Goal: Find specific page/section: Find specific page/section

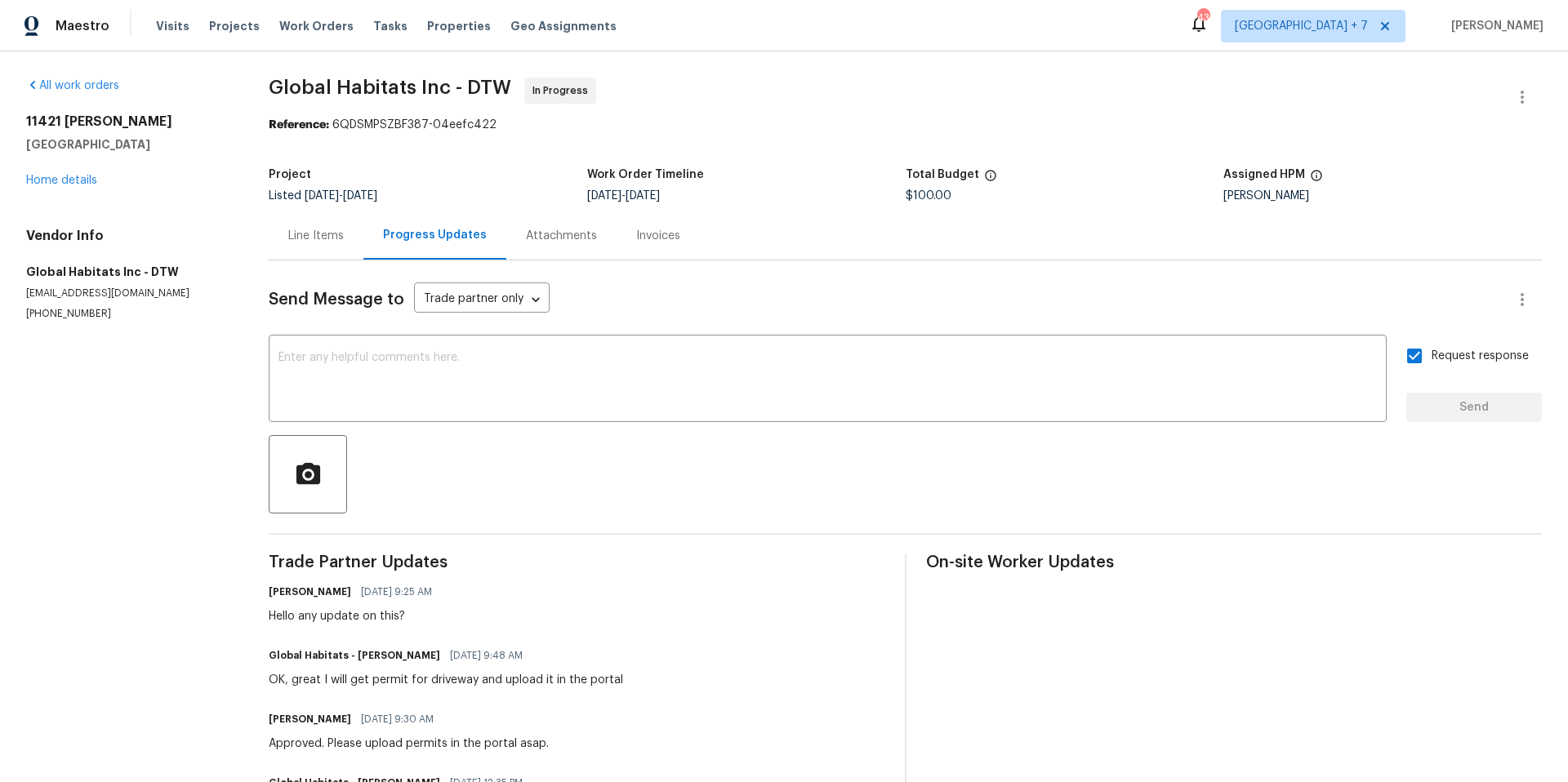
scroll to position [109, 0]
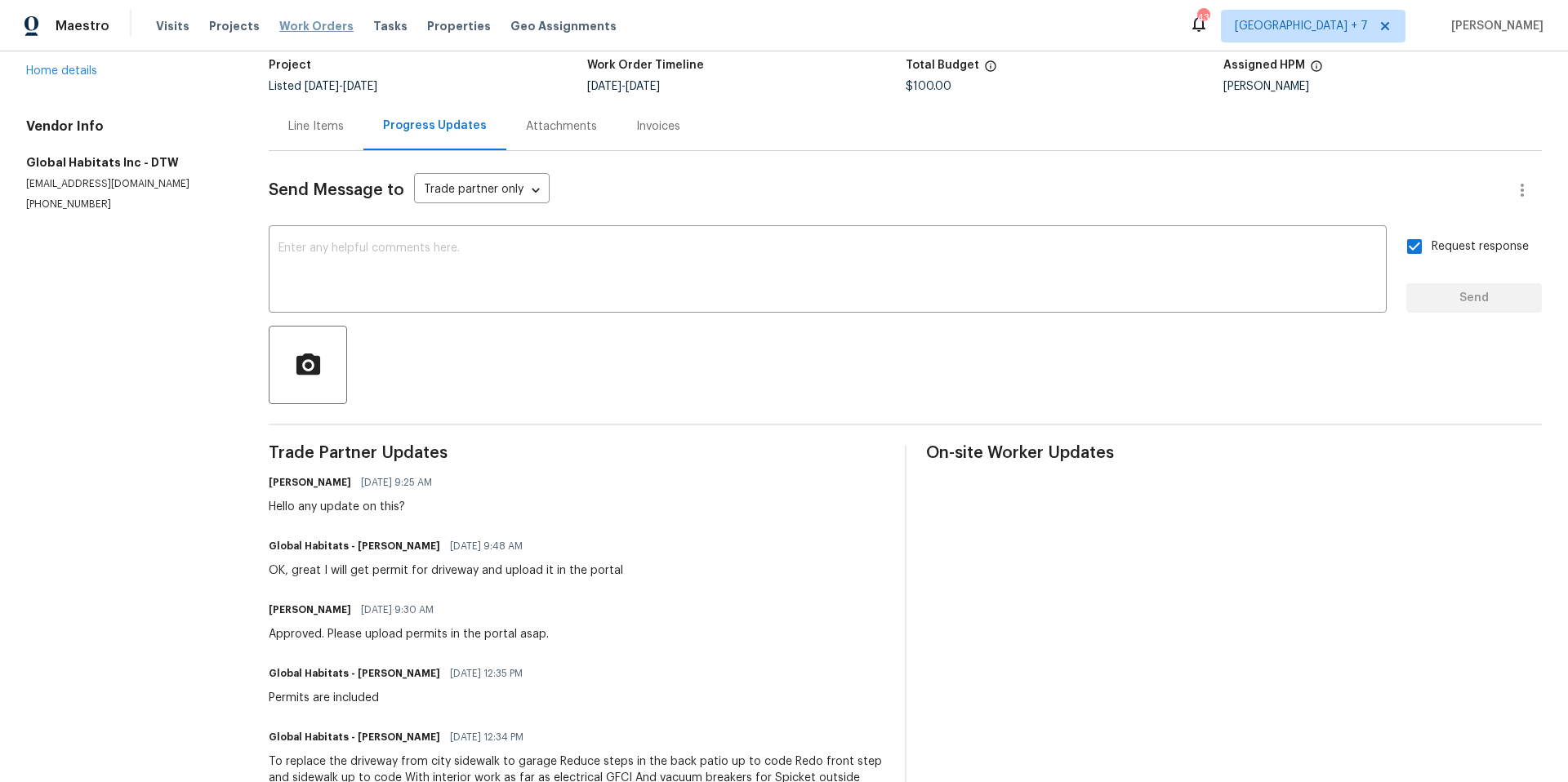
click at [308, 32] on span "Work Orders" at bounding box center [317, 26] width 75 height 16
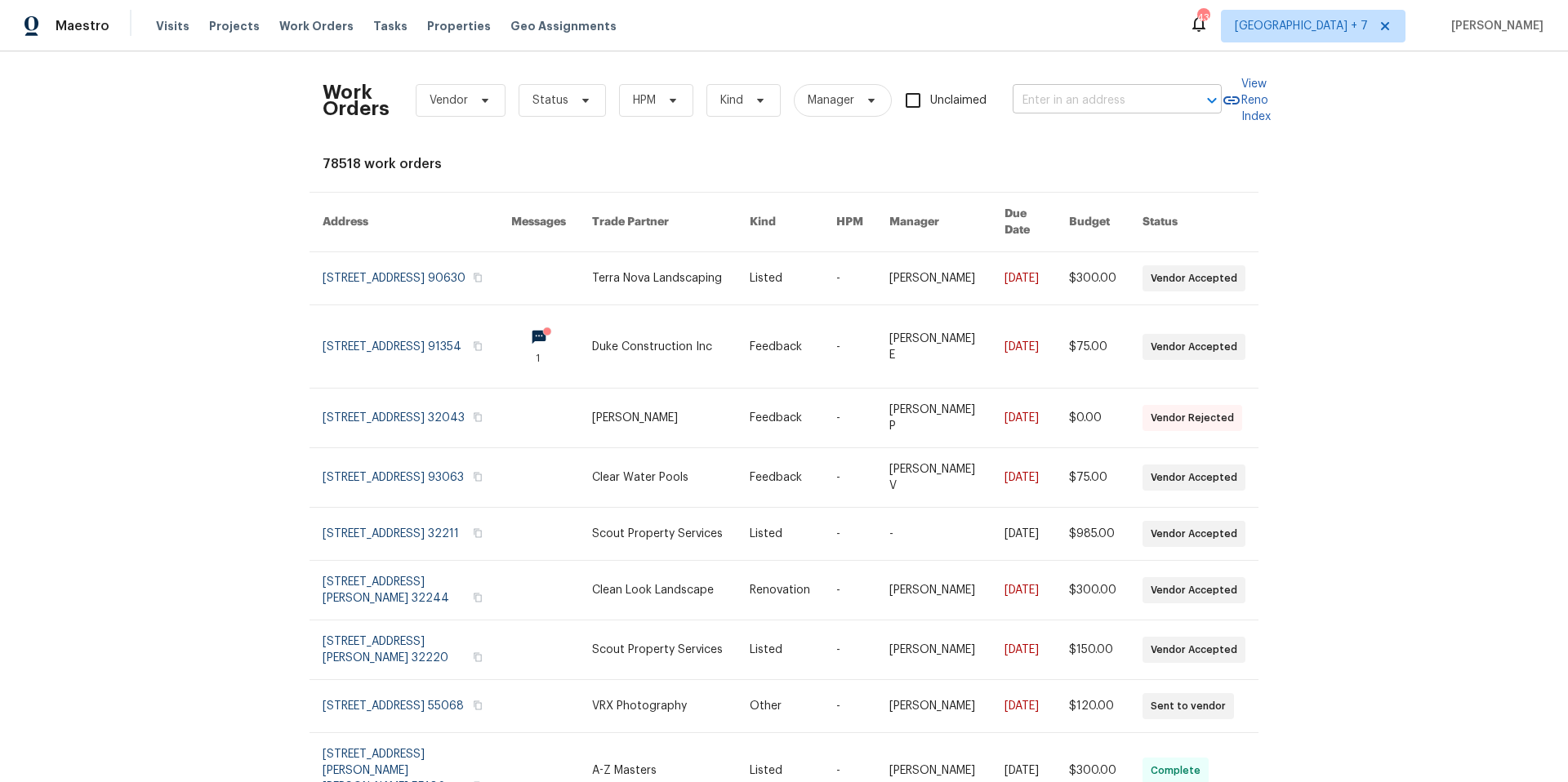
click at [1069, 101] on input "text" at bounding box center [1094, 101] width 164 height 25
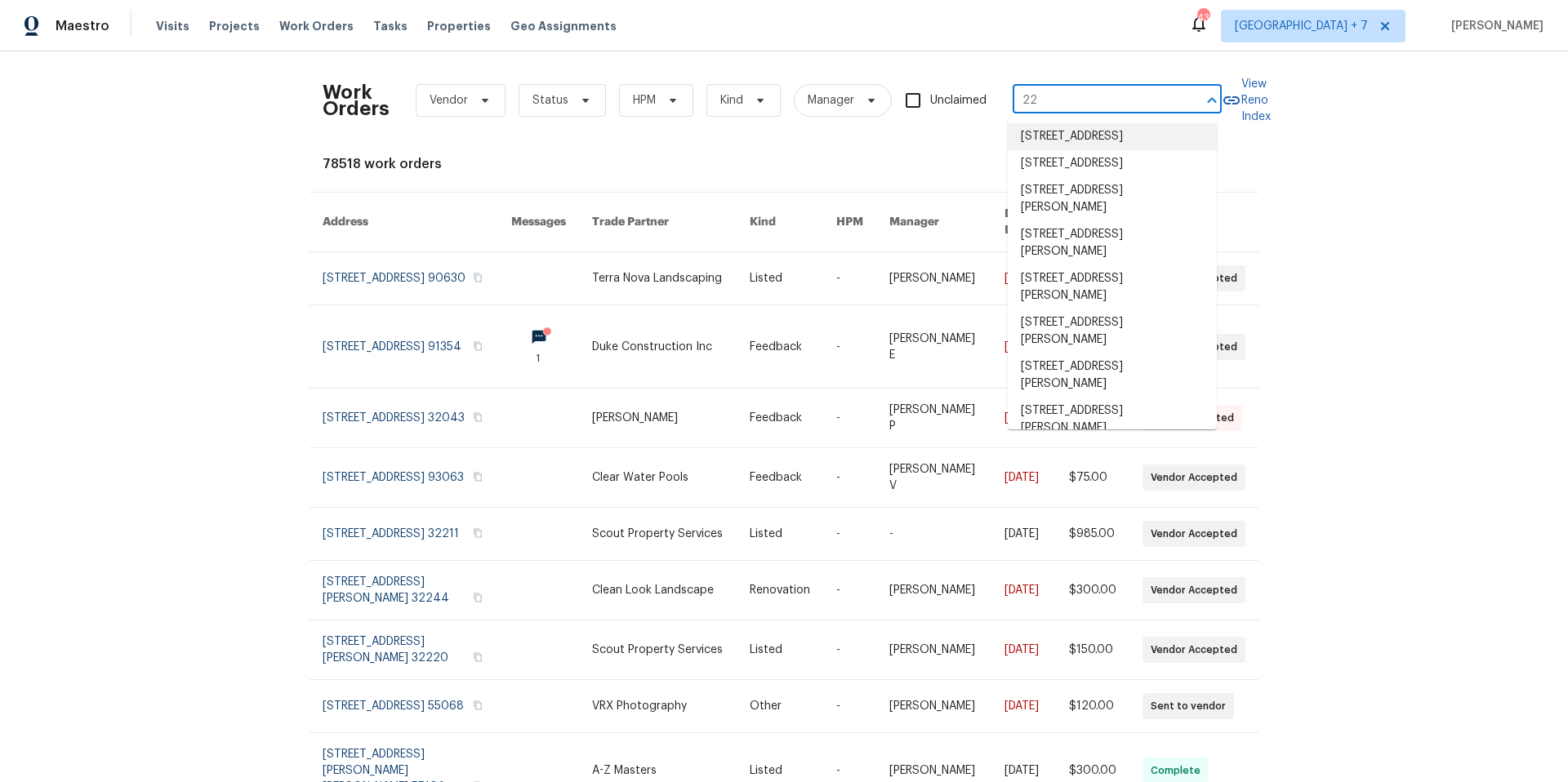
type input "22"
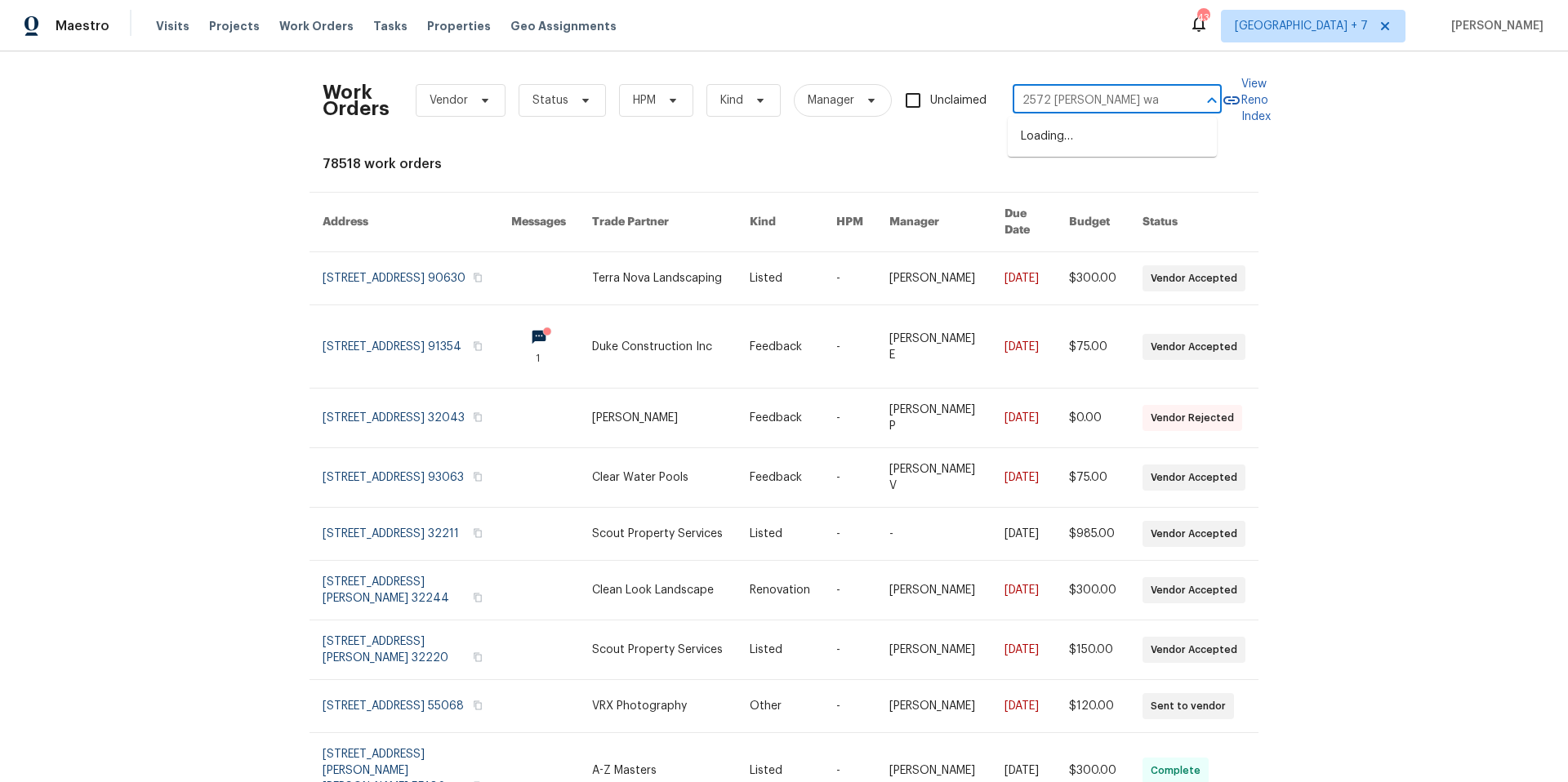
type input "[STREET_ADDRESS][PERSON_NAME]"
click at [1157, 142] on li "[STREET_ADDRESS][PERSON_NAME]" at bounding box center [1112, 145] width 209 height 44
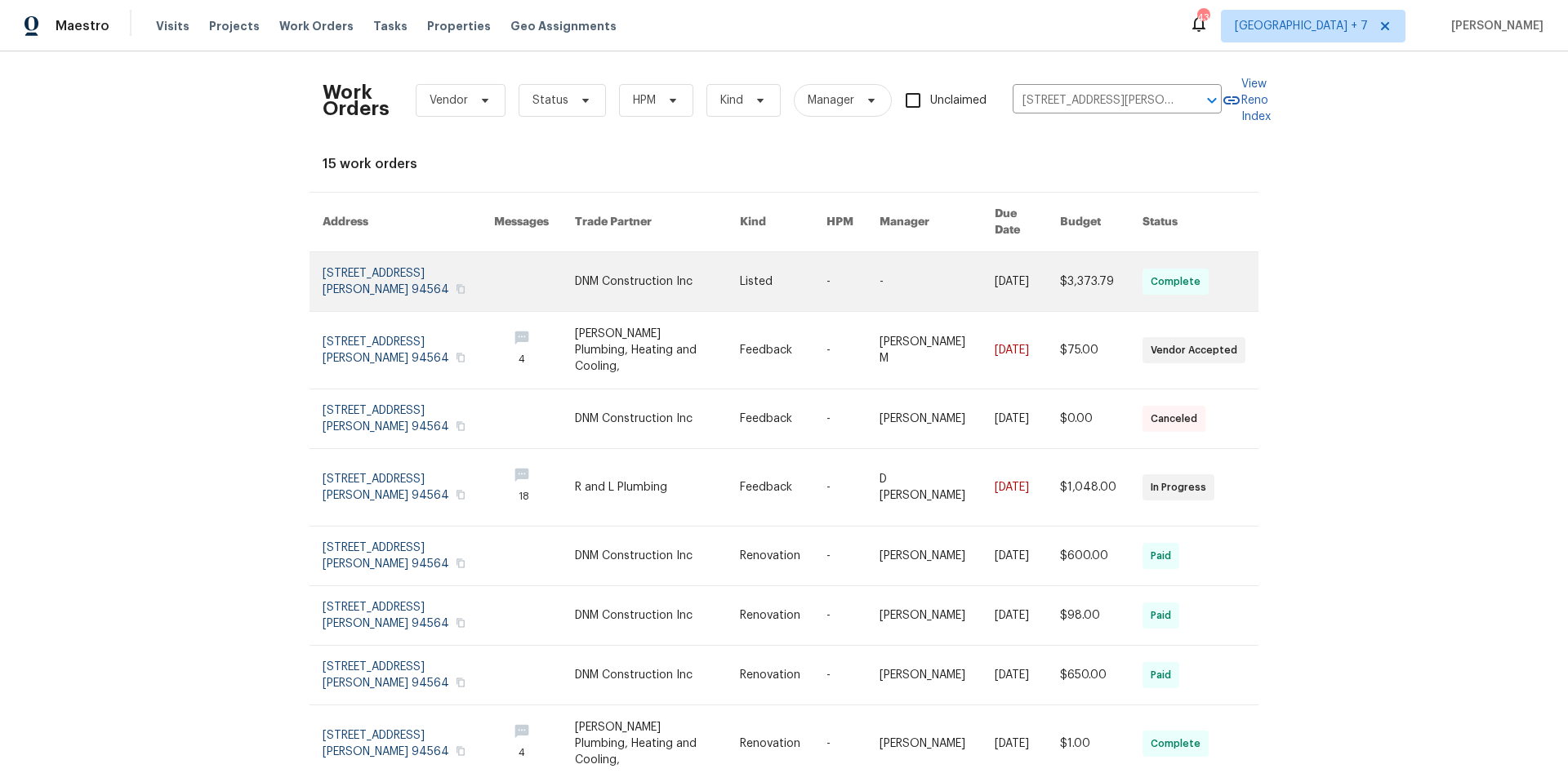
click at [347, 261] on link at bounding box center [408, 281] width 172 height 59
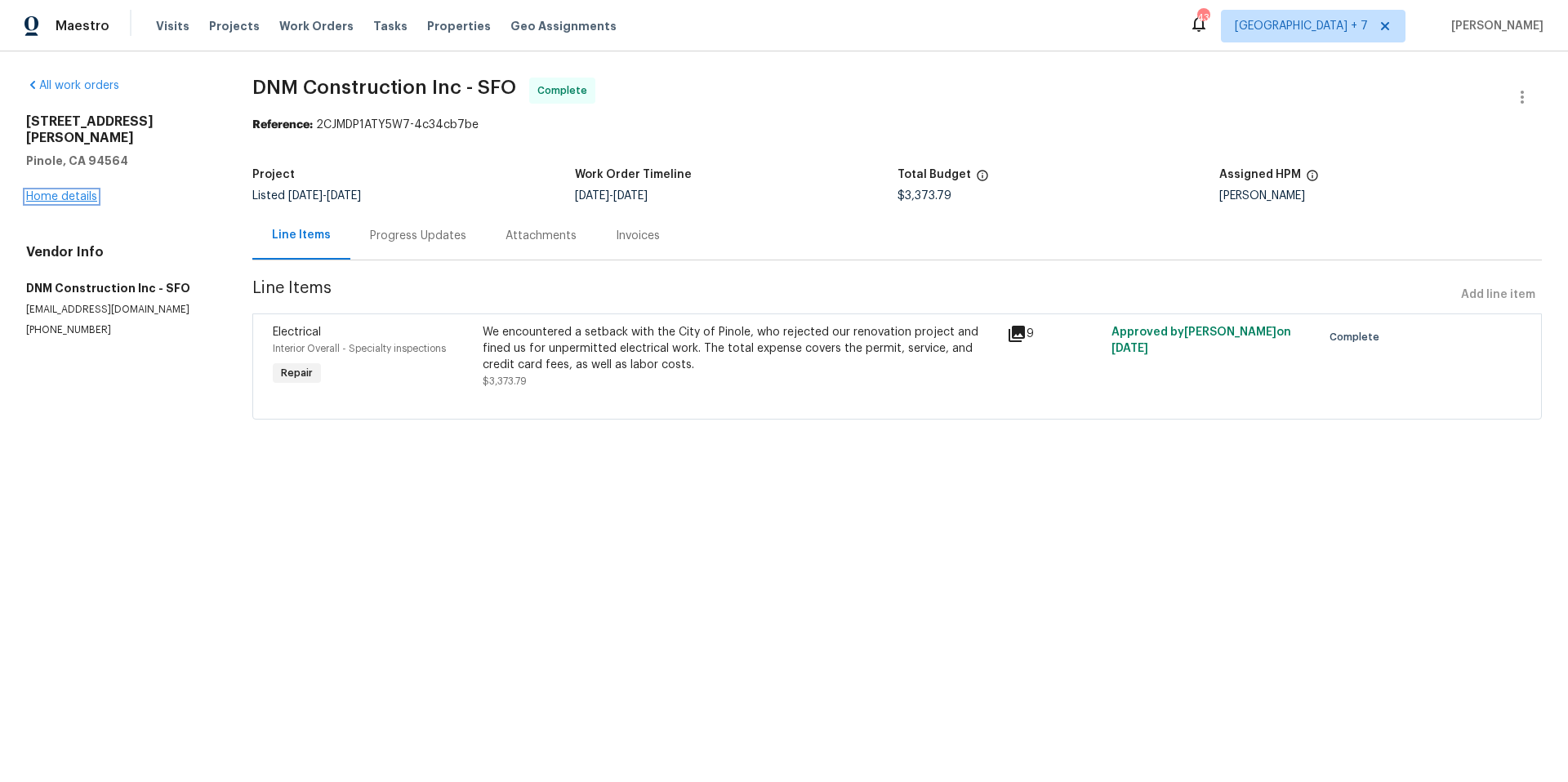
click at [69, 191] on link "Home details" at bounding box center [62, 196] width 71 height 12
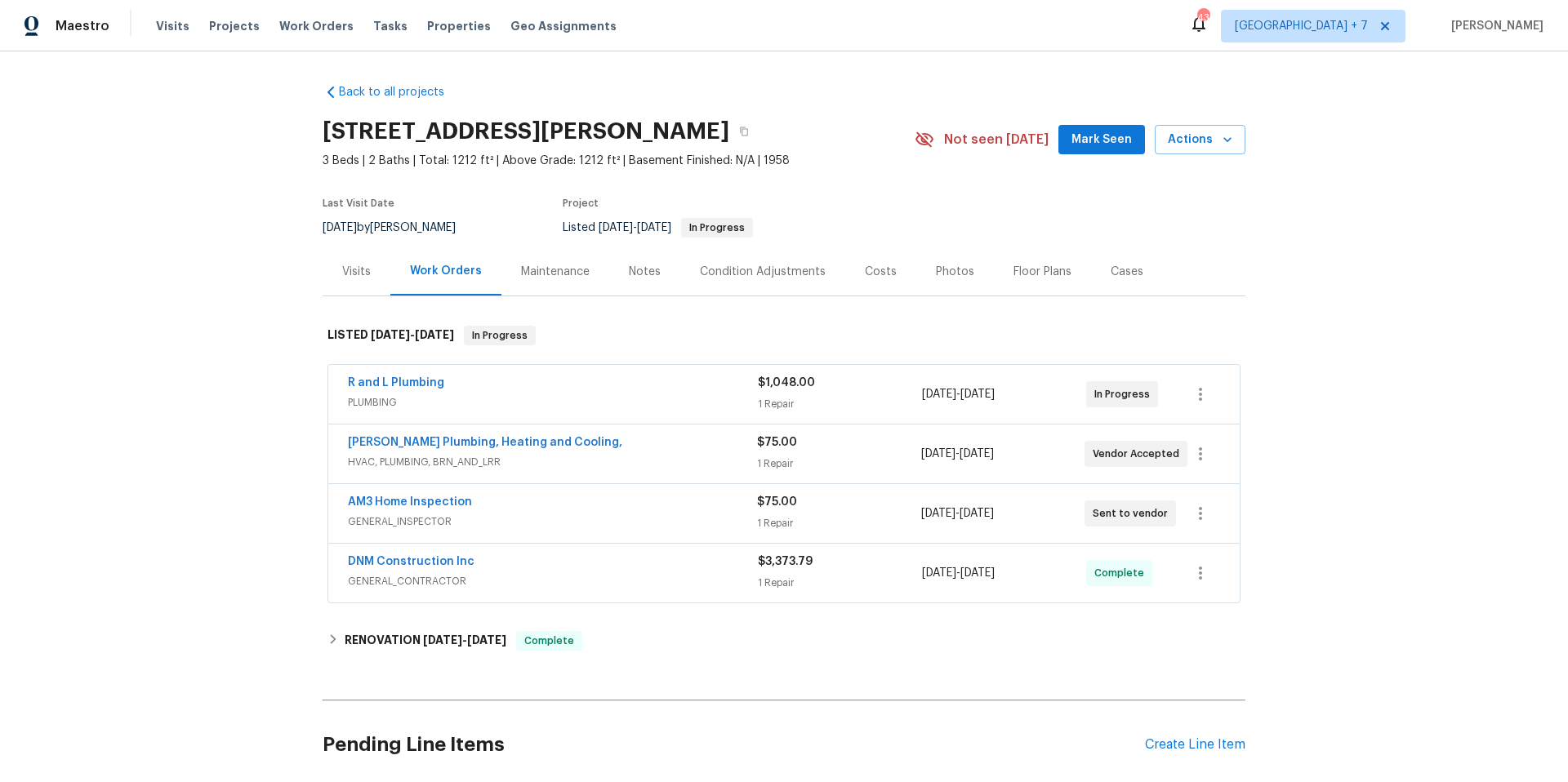
drag, startPoint x: 327, startPoint y: 26, endPoint x: 397, endPoint y: 45, distance: 72.5
click at [326, 26] on span "Work Orders" at bounding box center [317, 26] width 75 height 16
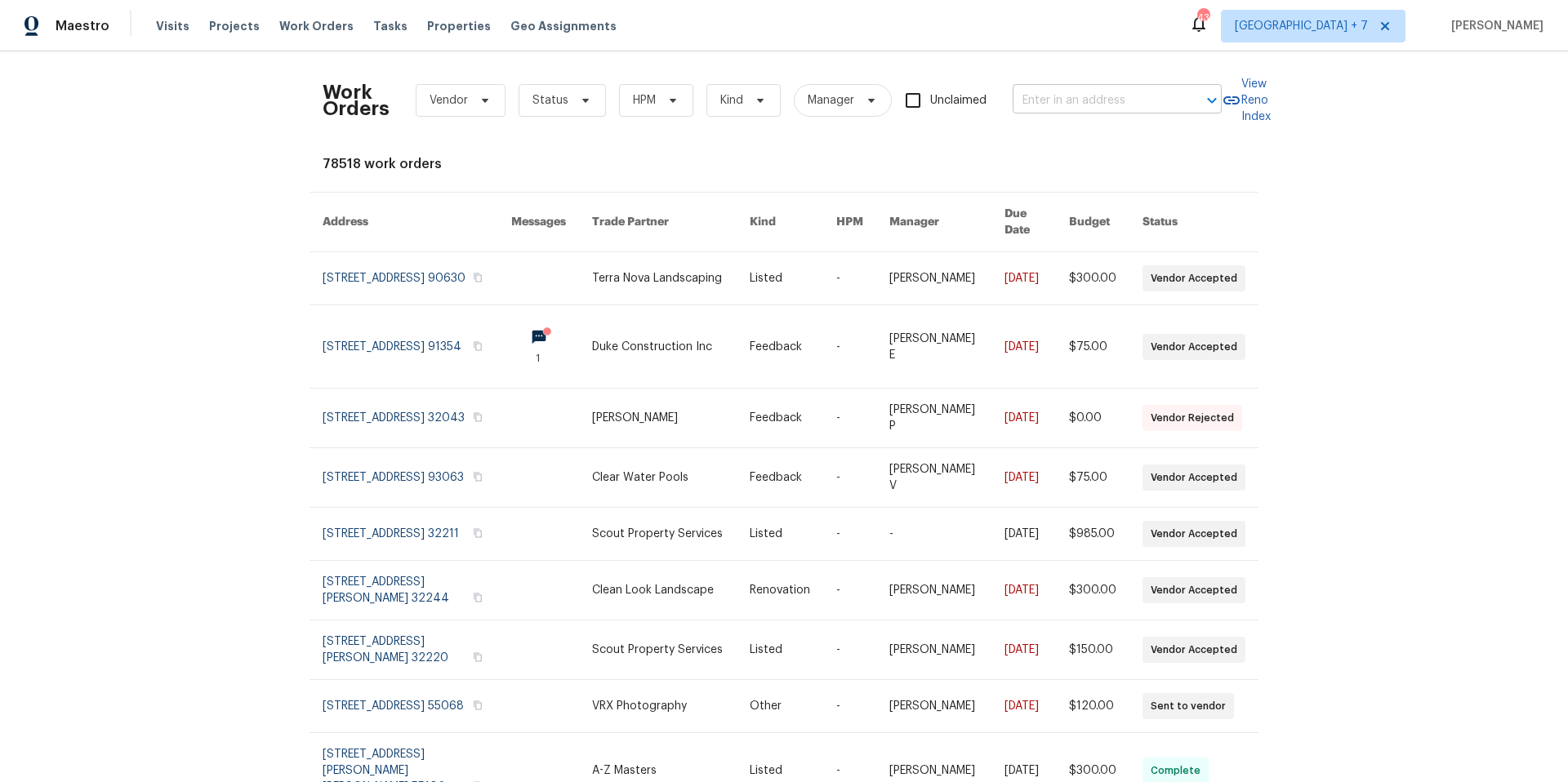
click at [1151, 100] on input "text" at bounding box center [1094, 101] width 164 height 25
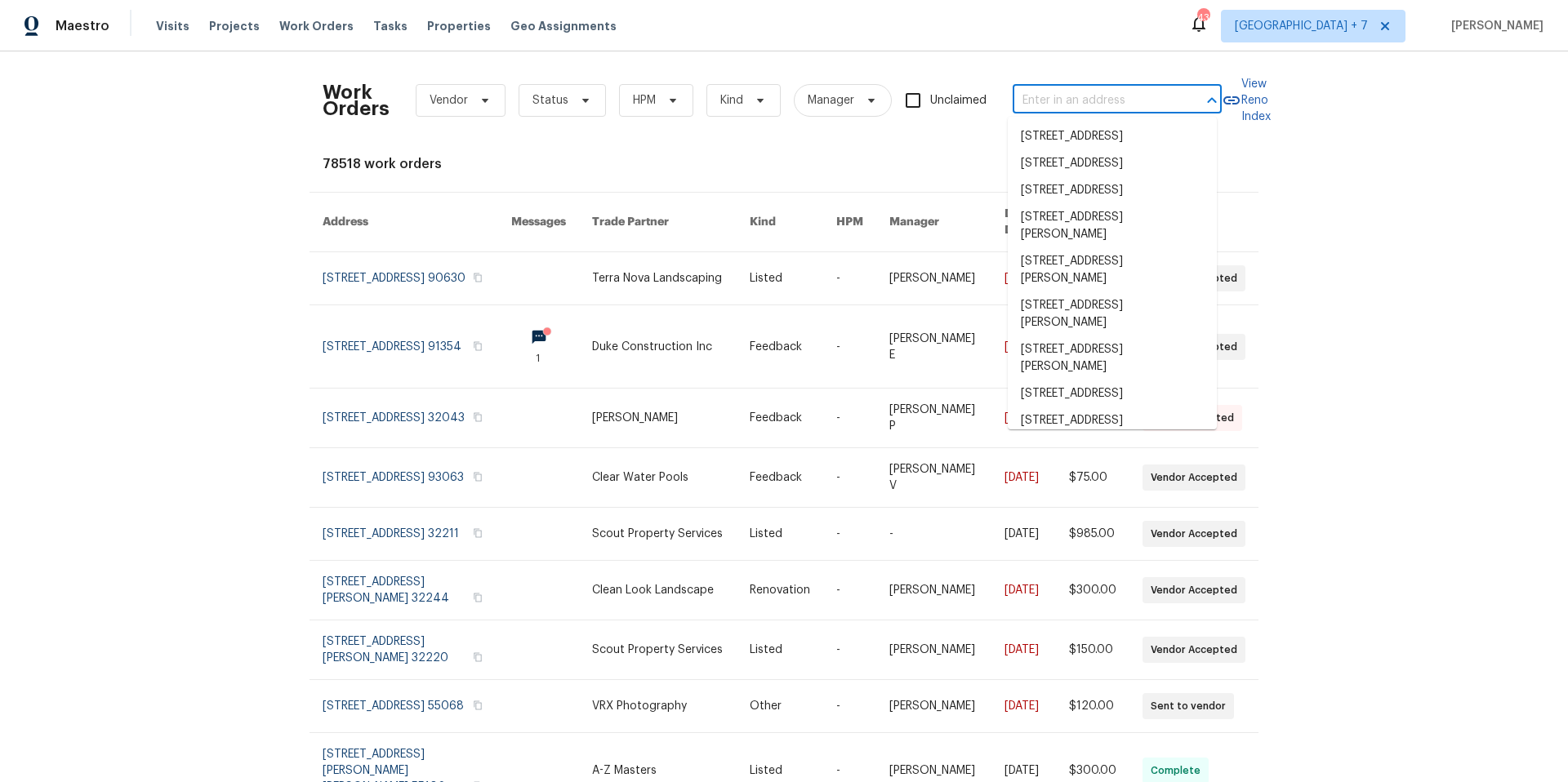
paste input "1608 Mechanicsville"
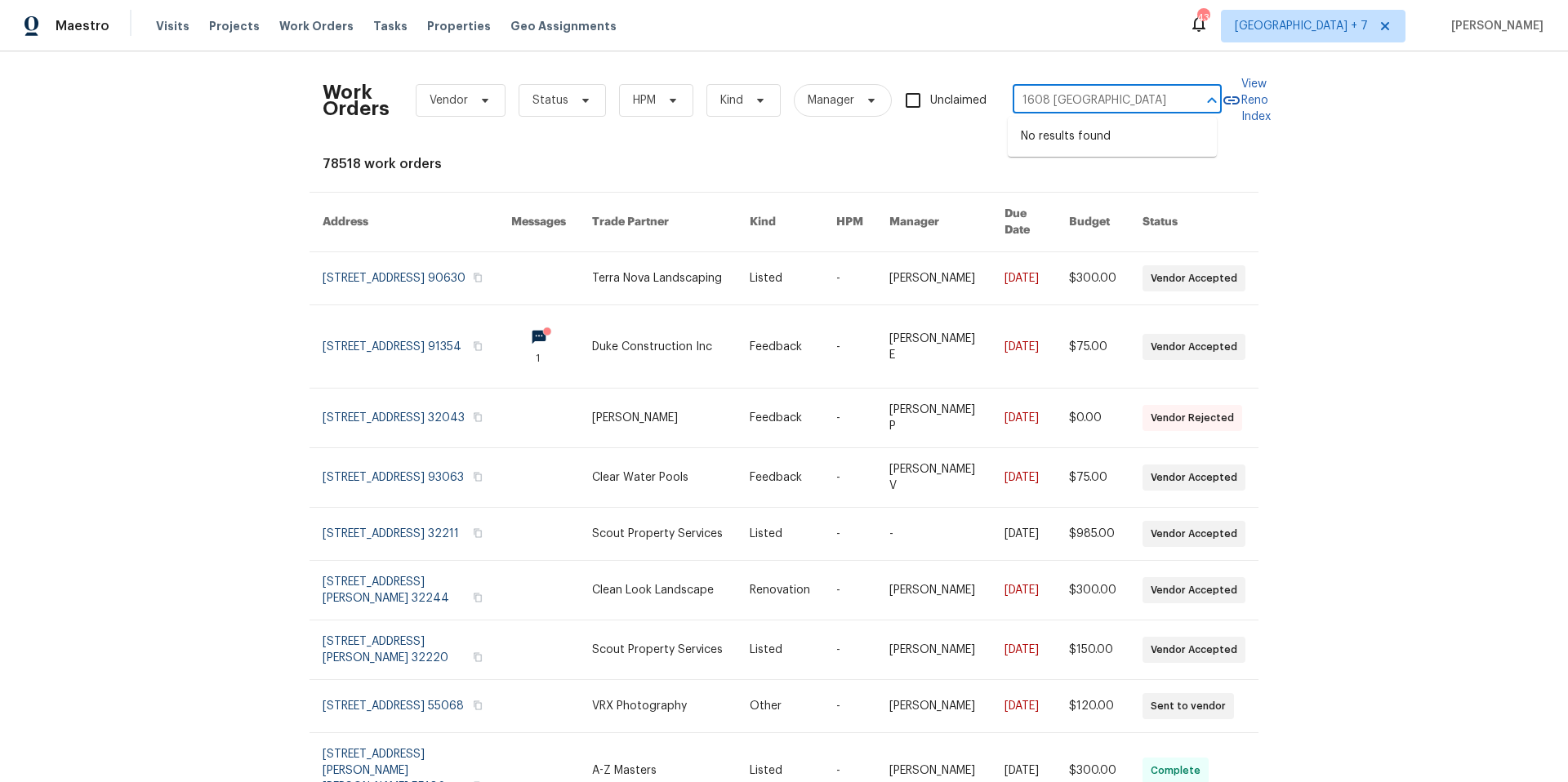
type input "1608 Mechanicsville"
click at [1283, 28] on span "Minneapolis + 7" at bounding box center [1302, 26] width 133 height 16
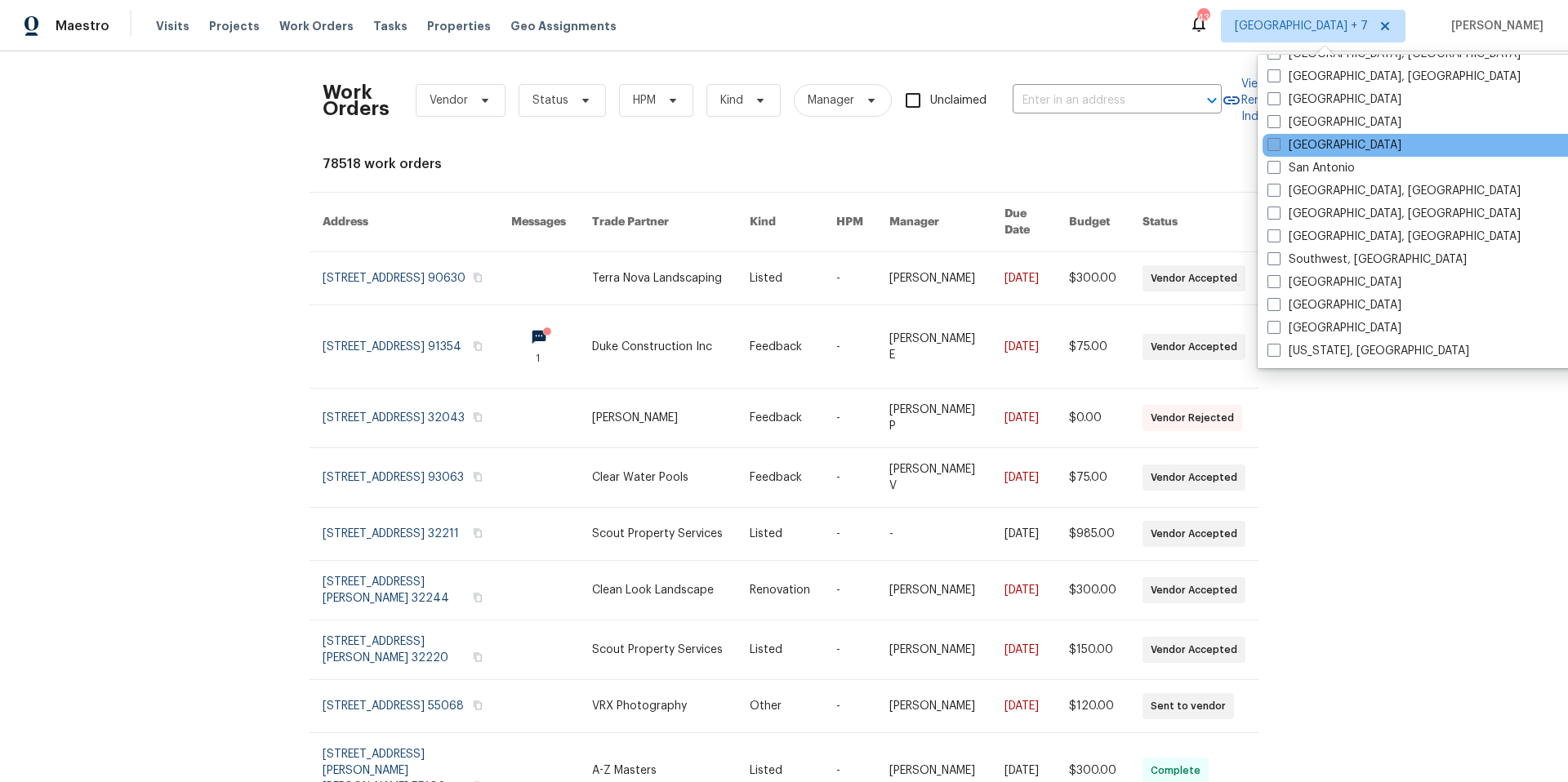
scroll to position [1094, 0]
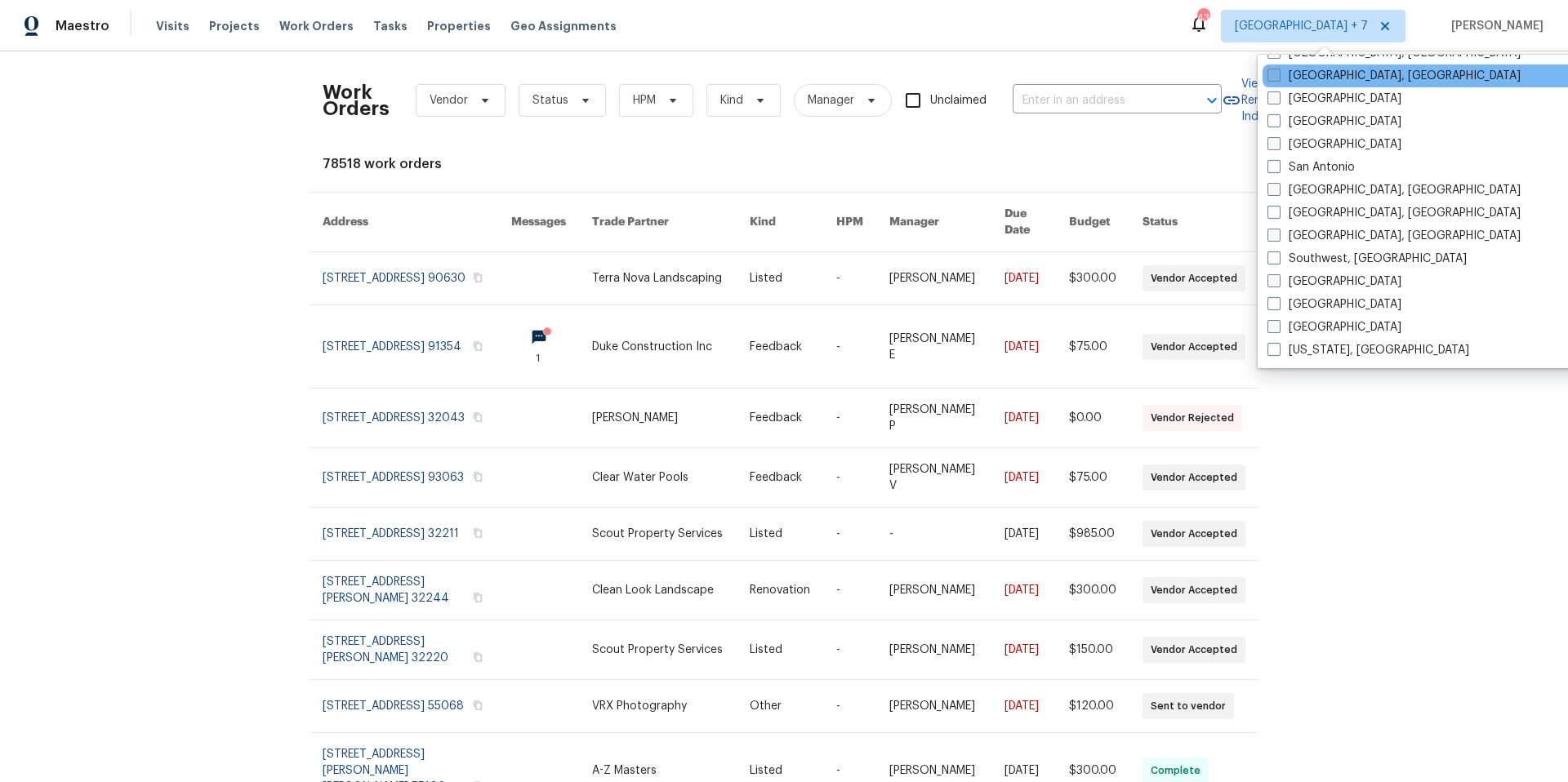
click at [1269, 79] on span at bounding box center [1274, 75] width 13 height 13
click at [1269, 78] on input "Richmond, VA" at bounding box center [1273, 74] width 11 height 11
checkbox input "true"
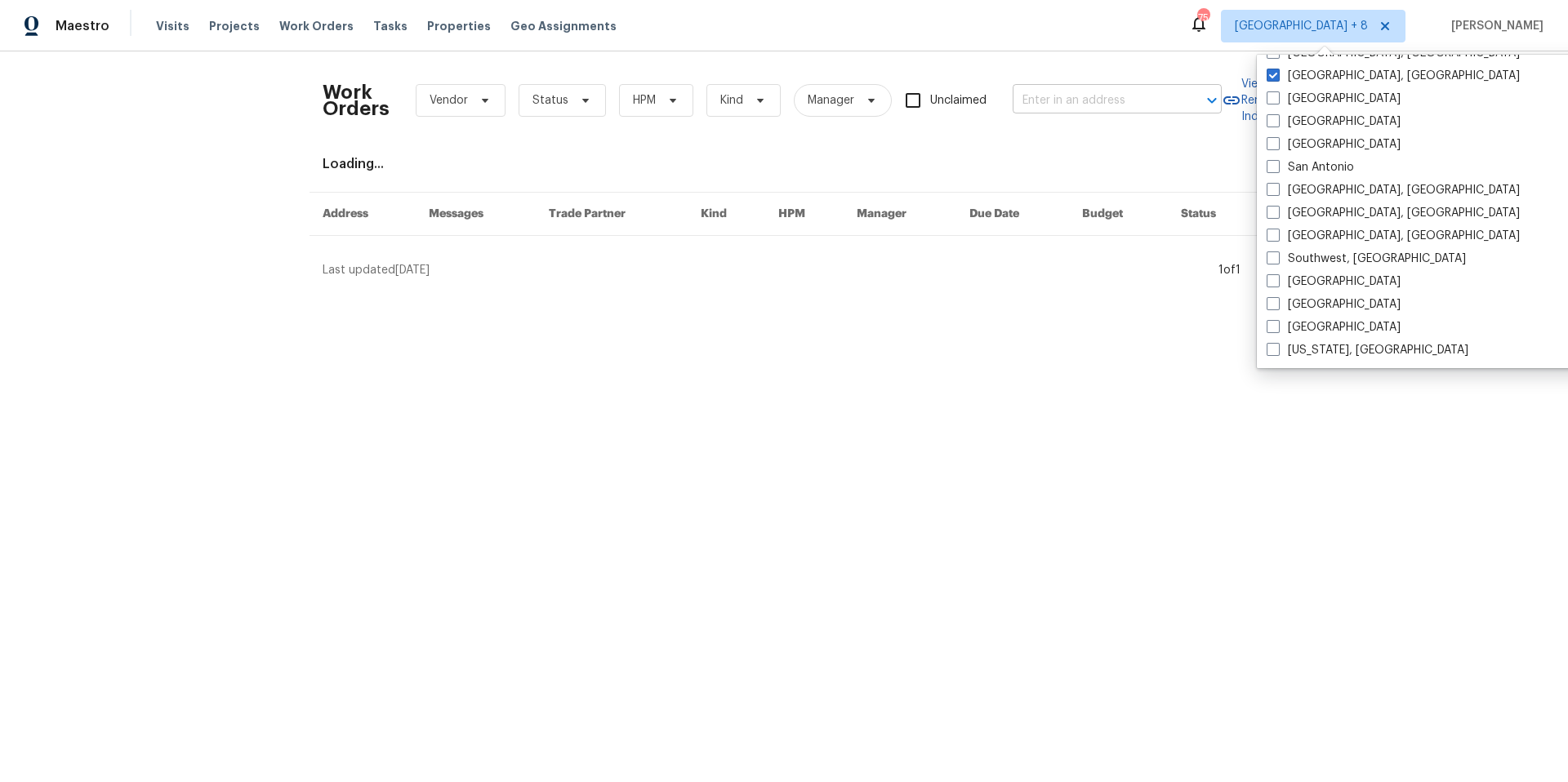
click at [1068, 104] on input "text" at bounding box center [1094, 101] width 164 height 25
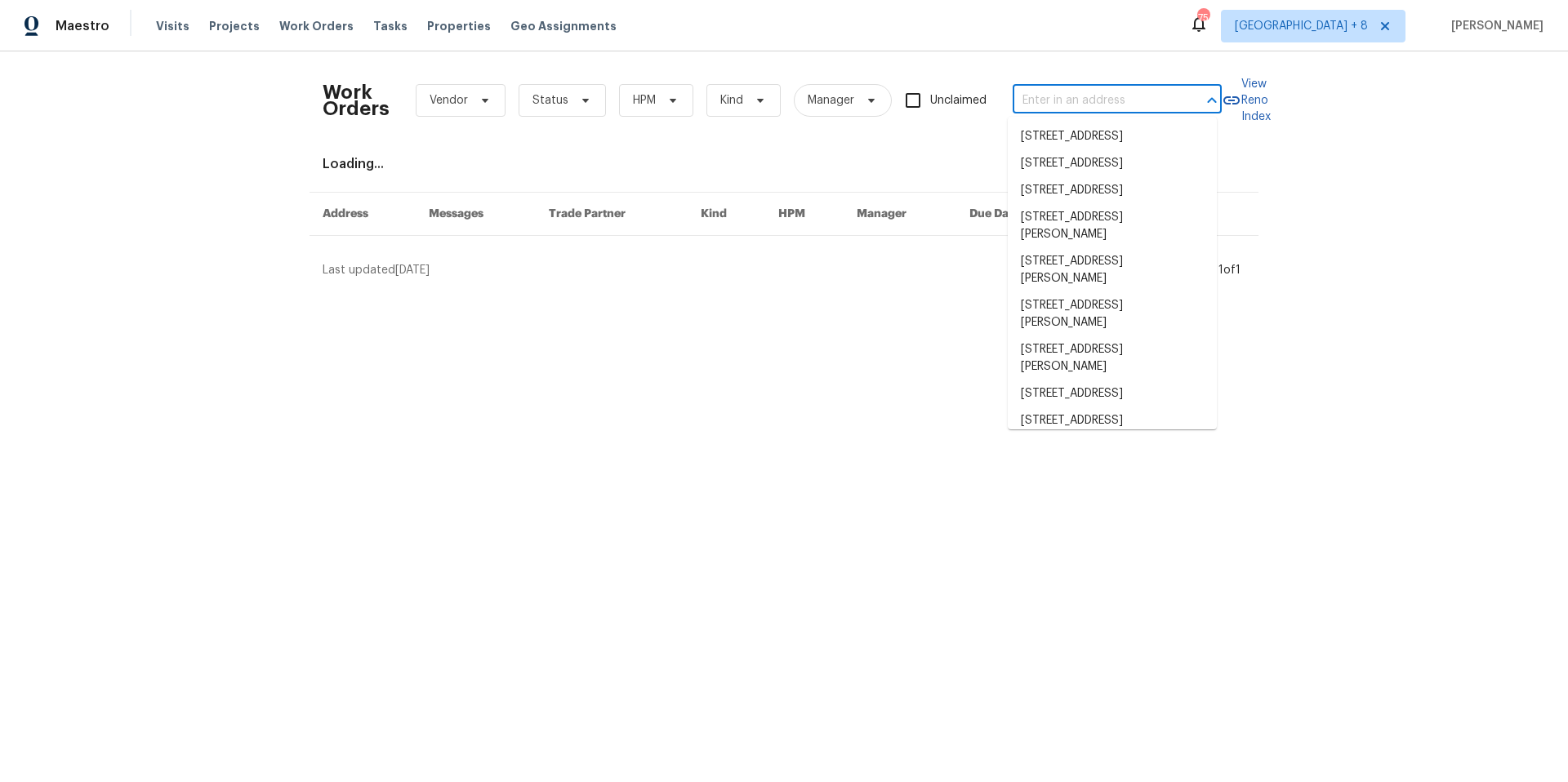
paste input "1608 Mechanicsville"
type input "1608 Mechanicsville"
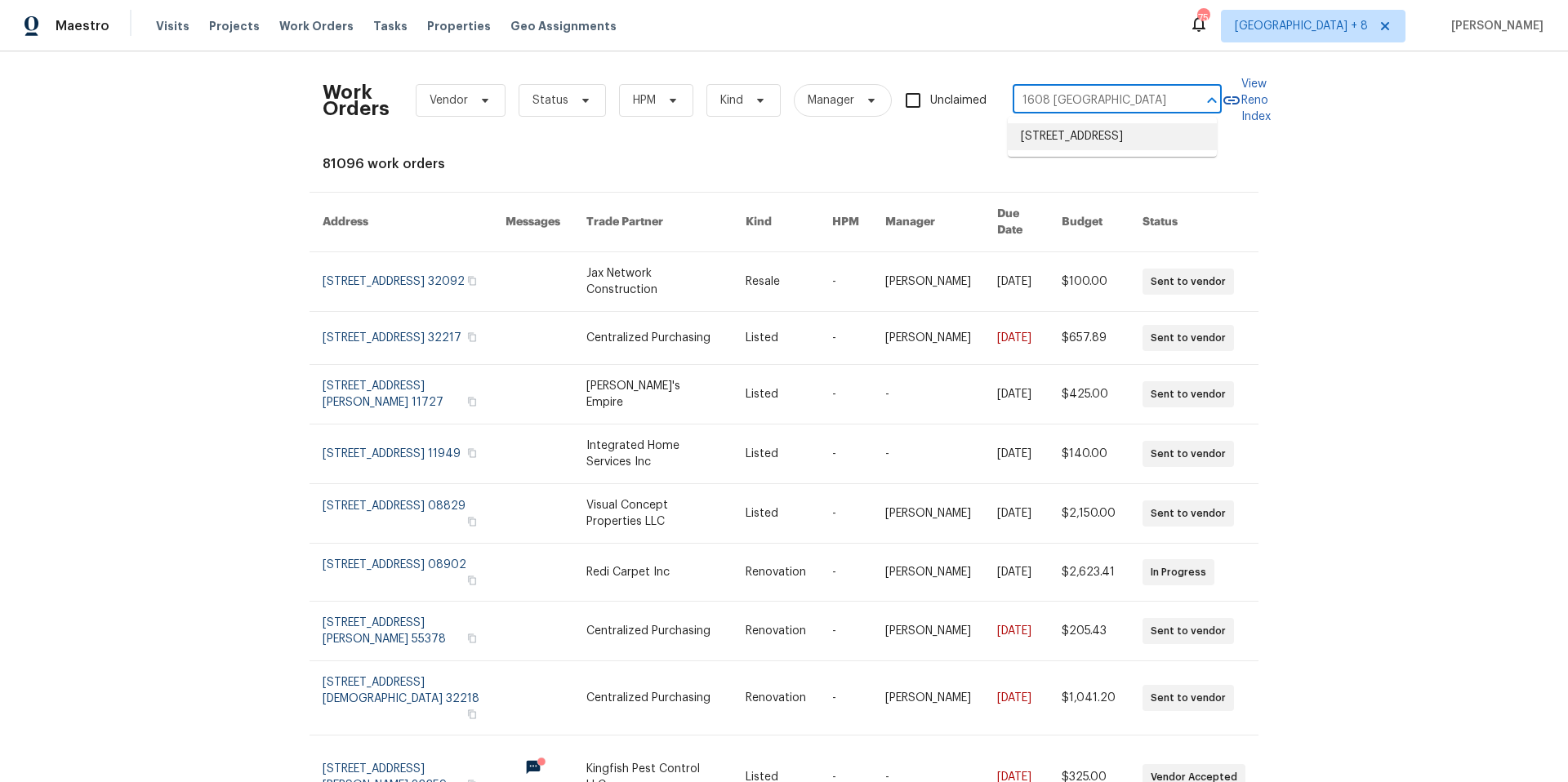
click at [1080, 148] on li "1608 Mechanicsville Tpke, Richmond, VA 23223" at bounding box center [1112, 137] width 209 height 27
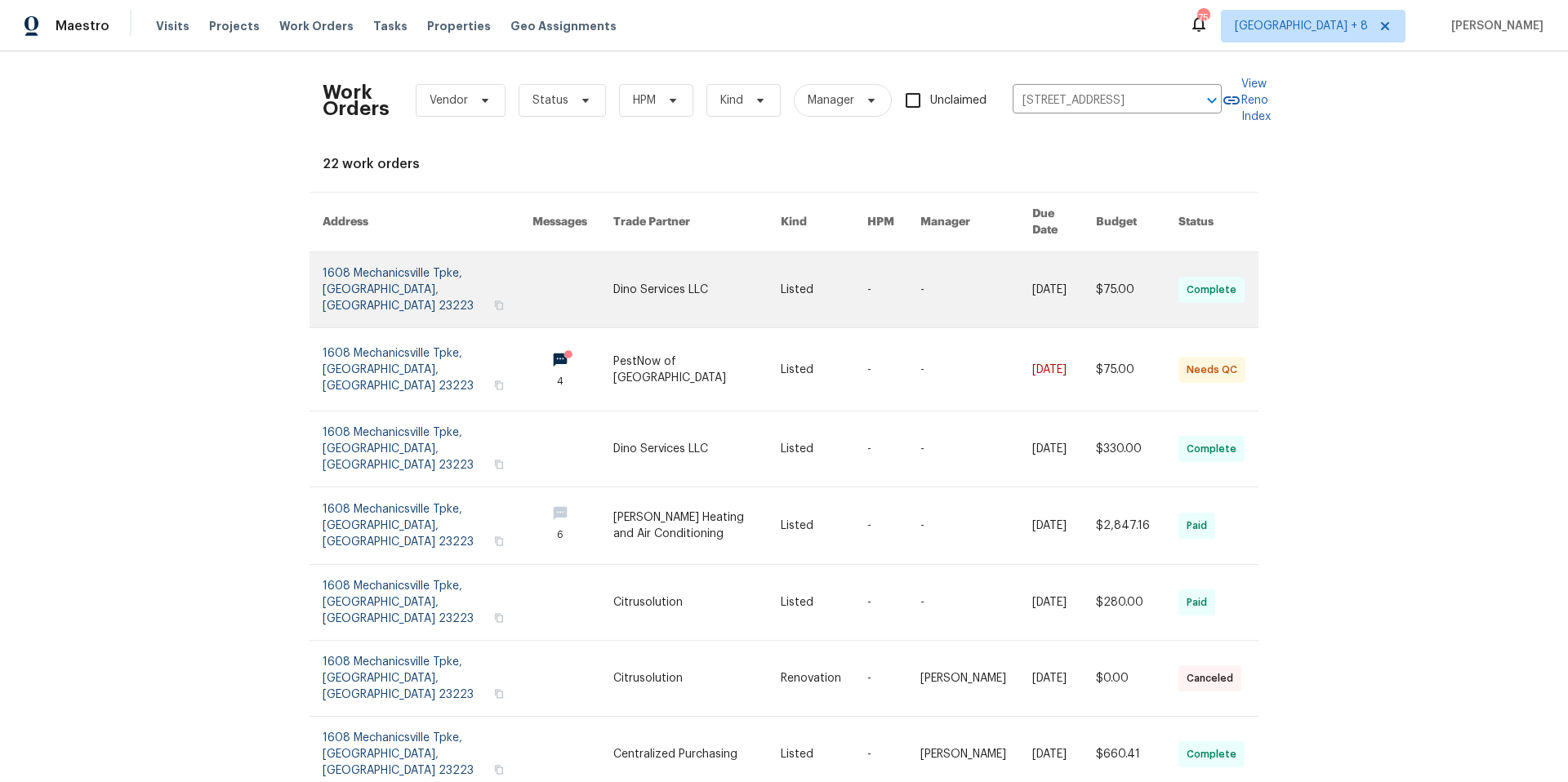
click at [413, 271] on link at bounding box center [427, 289] width 210 height 75
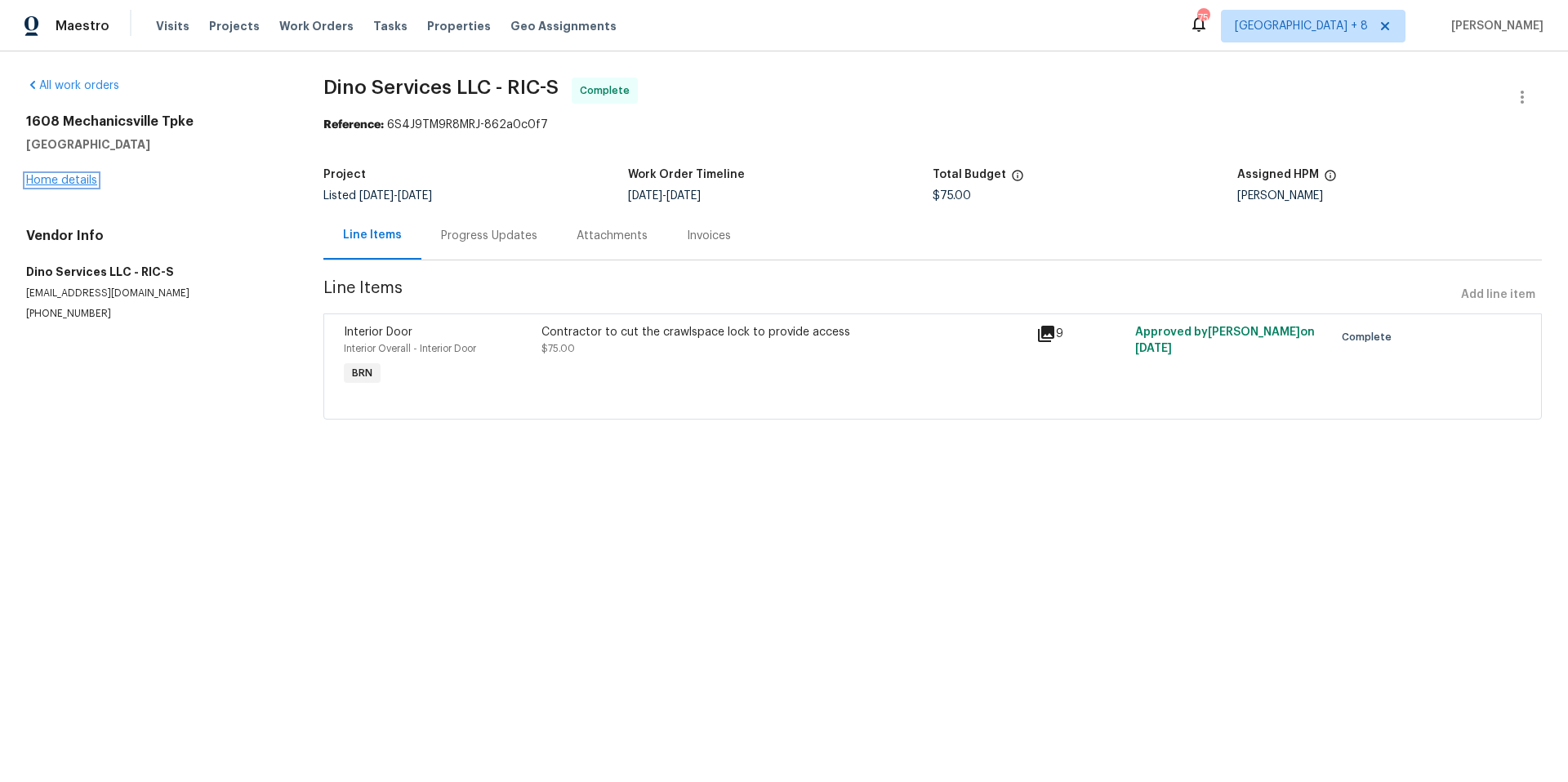
click at [51, 183] on link "Home details" at bounding box center [62, 180] width 71 height 12
